Goal: Leave review/rating

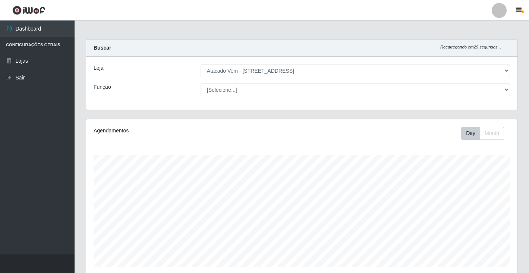
select select "455"
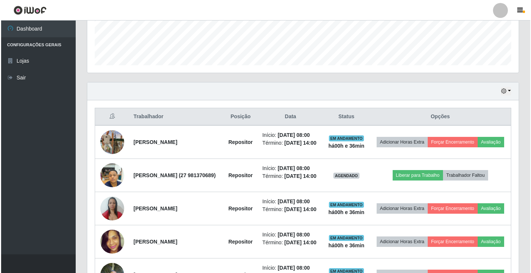
scroll to position [155, 432]
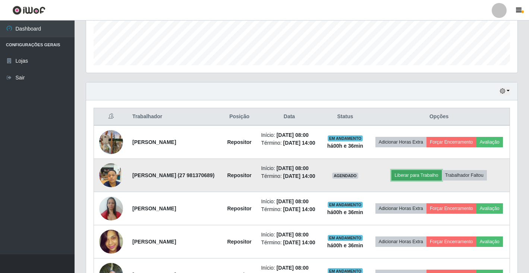
click at [416, 181] on button "Liberar para Trabalho" at bounding box center [417, 175] width 50 height 10
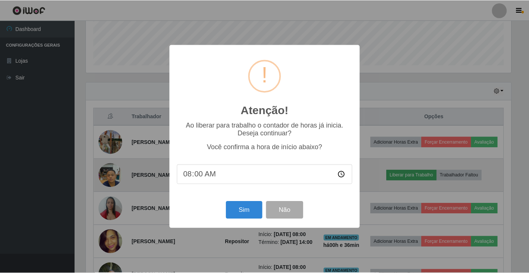
scroll to position [155, 427]
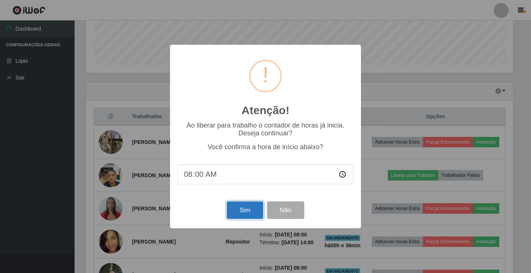
click at [248, 215] on button "Sim" at bounding box center [245, 210] width 36 height 18
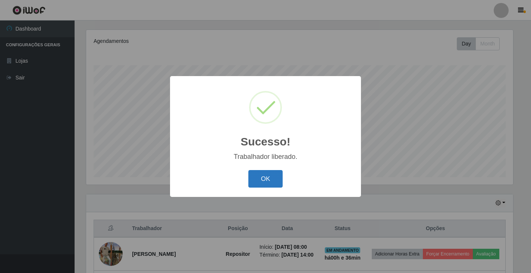
click at [264, 179] on button "OK" at bounding box center [265, 179] width 35 height 18
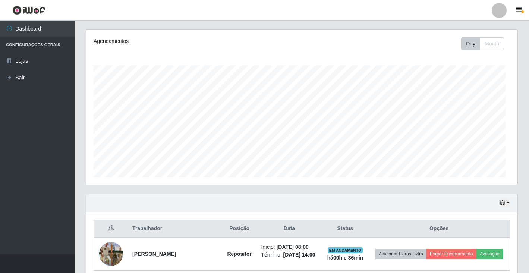
scroll to position [155, 432]
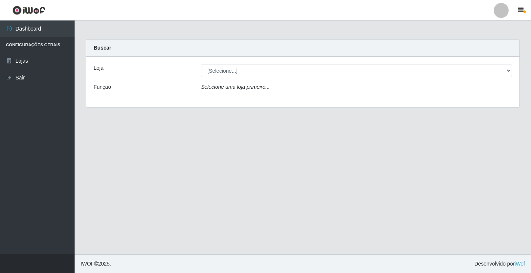
click at [253, 90] on icon "Selecione uma loja primeiro..." at bounding box center [235, 87] width 69 height 6
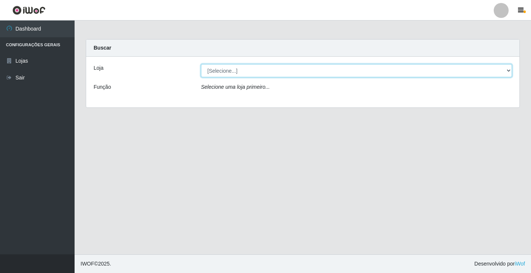
click at [237, 73] on select "[Selecione...] Atacado Vem - [STREET_ADDRESS]" at bounding box center [356, 70] width 311 height 13
select select "455"
click at [201, 64] on select "[Selecione...] Atacado Vem - [STREET_ADDRESS]" at bounding box center [356, 70] width 311 height 13
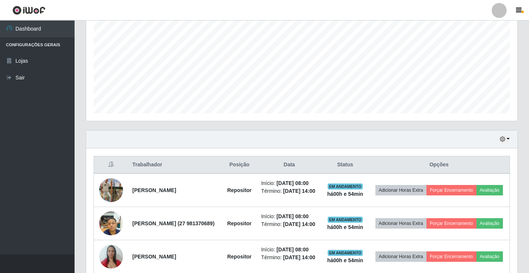
scroll to position [224, 0]
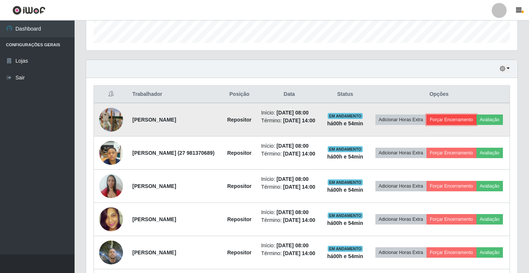
click at [477, 118] on button "Forçar Encerramento" at bounding box center [452, 120] width 50 height 10
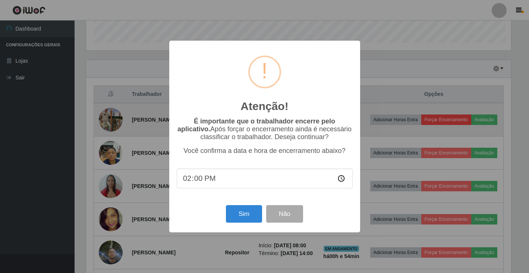
scroll to position [155, 427]
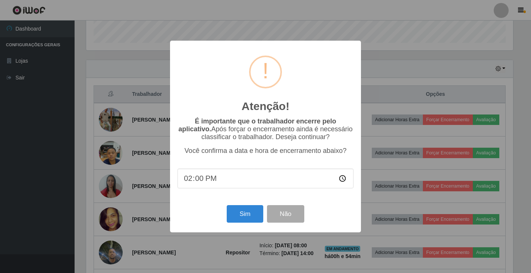
click at [383, 67] on div "Atenção! × É importante que o trabalhador encerre pelo aplicativo. Após forçar …" at bounding box center [265, 136] width 531 height 273
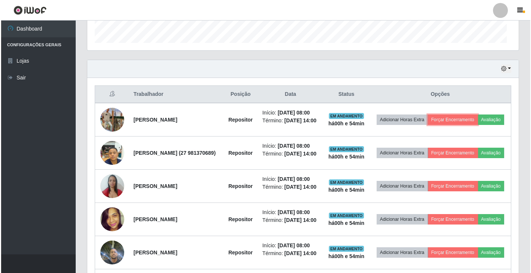
scroll to position [155, 432]
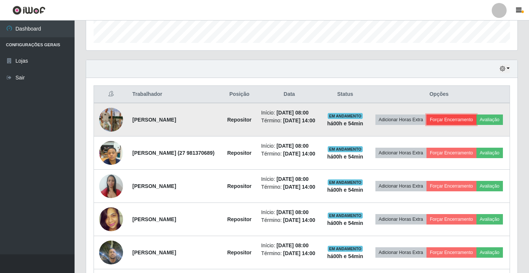
click at [476, 118] on button "Forçar Encerramento" at bounding box center [452, 120] width 50 height 10
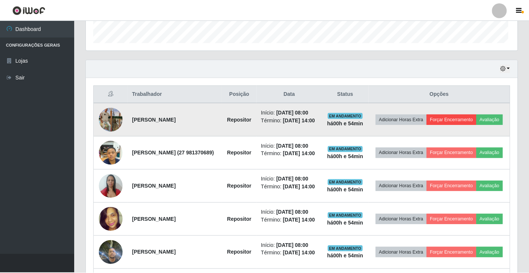
scroll to position [155, 427]
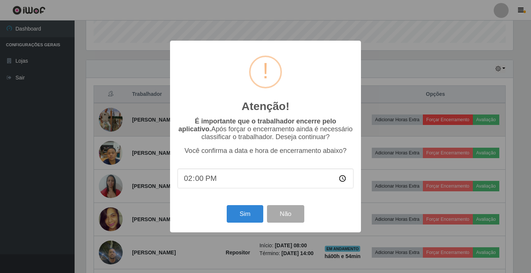
click at [476, 118] on div "Atenção! × É importante que o trabalhador encerre pelo aplicativo. Após forçar …" at bounding box center [265, 136] width 531 height 273
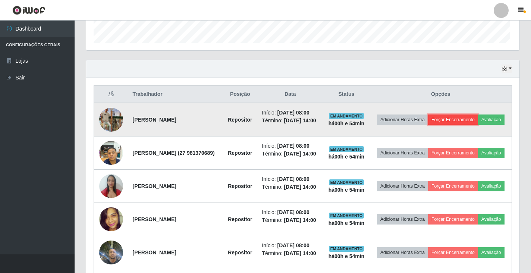
scroll to position [155, 432]
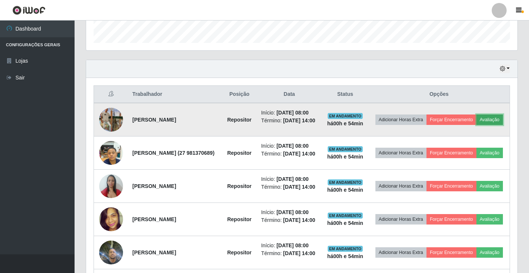
click at [477, 125] on button "Avaliação" at bounding box center [490, 120] width 26 height 10
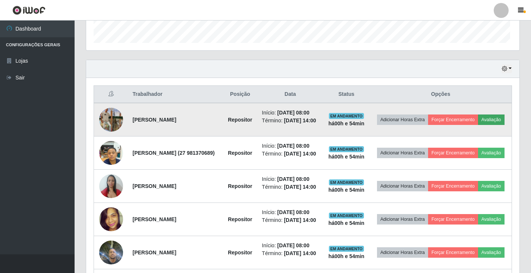
scroll to position [155, 427]
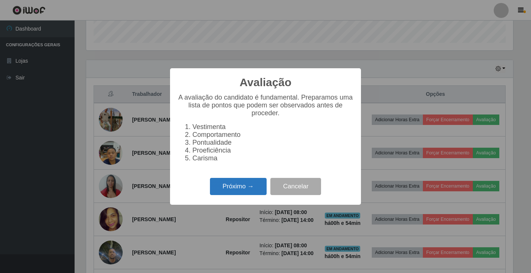
click at [240, 191] on button "Próximo →" at bounding box center [238, 187] width 57 height 18
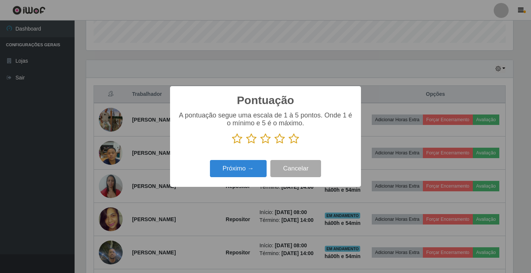
scroll to position [372968, 372695]
click at [252, 140] on icon at bounding box center [251, 138] width 10 height 11
click at [246, 144] on input "radio" at bounding box center [246, 144] width 0 height 0
click at [263, 137] on icon at bounding box center [265, 138] width 10 height 11
click at [260, 144] on input "radio" at bounding box center [260, 144] width 0 height 0
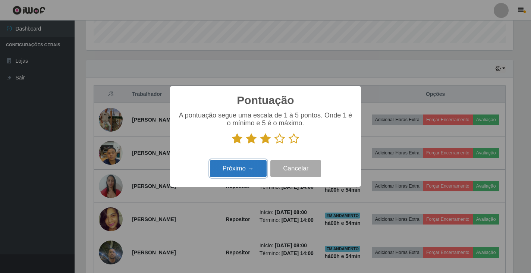
click at [244, 171] on button "Próximo →" at bounding box center [238, 169] width 57 height 18
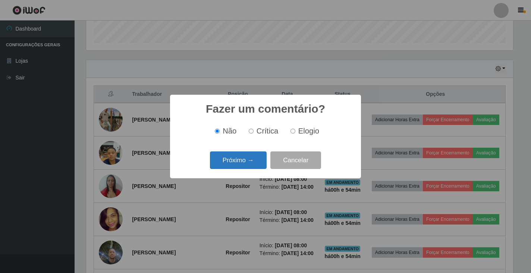
click at [244, 160] on button "Próximo →" at bounding box center [238, 160] width 57 height 18
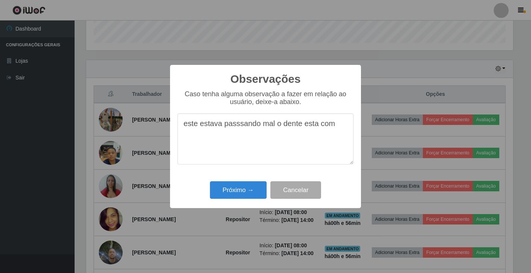
click at [239, 127] on textarea "este estava passsando mal o dente esta com" at bounding box center [266, 138] width 176 height 51
click at [339, 126] on textarea "este estava passando mal o dente esta com" at bounding box center [266, 138] width 176 height 51
type textarea "este estava passando mal o dente esta com doendo"
click at [240, 193] on button "Próximo →" at bounding box center [238, 190] width 57 height 18
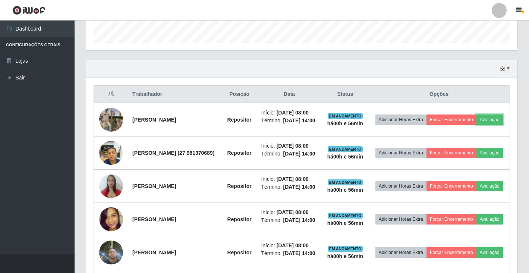
scroll to position [155, 432]
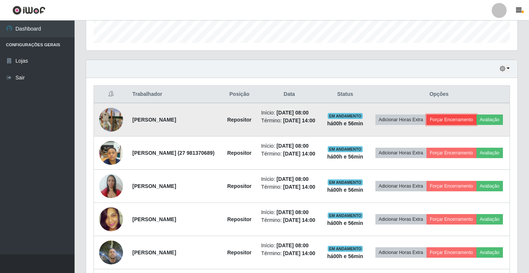
click at [469, 119] on button "Forçar Encerramento" at bounding box center [452, 120] width 50 height 10
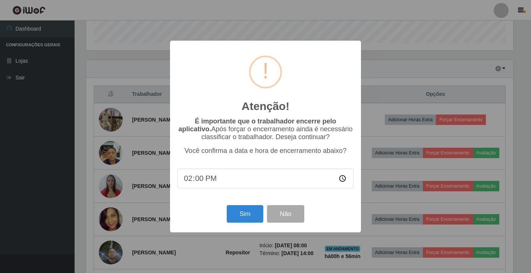
click at [526, 100] on div "Atenção! × É importante que o trabalhador encerre pelo aplicativo. Após forçar …" at bounding box center [265, 136] width 531 height 273
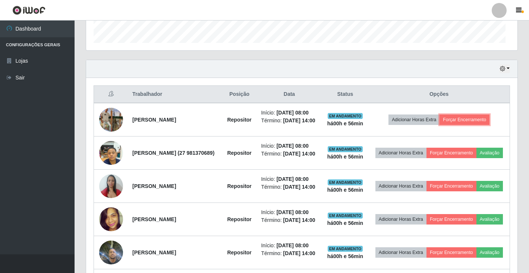
scroll to position [155, 432]
